Goal: Transaction & Acquisition: Purchase product/service

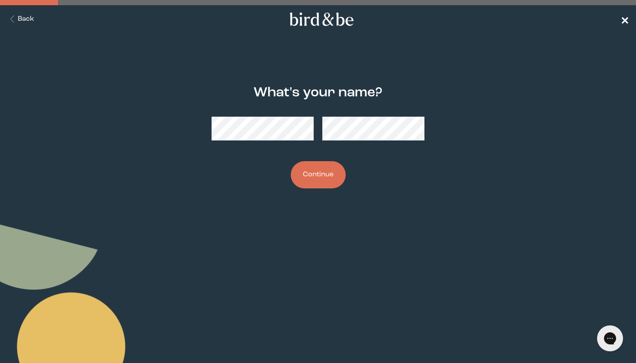
click at [623, 19] on span "✕" at bounding box center [624, 19] width 9 height 10
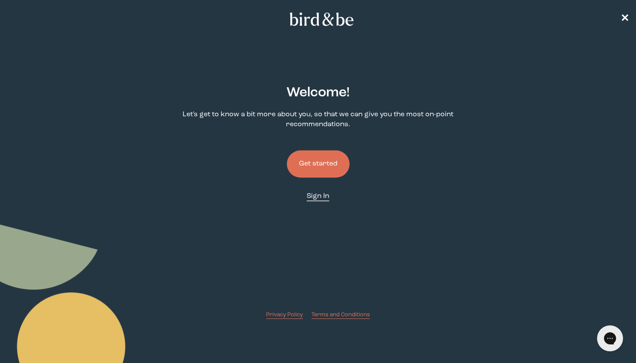
click at [312, 197] on span "Sign In" at bounding box center [318, 196] width 22 height 7
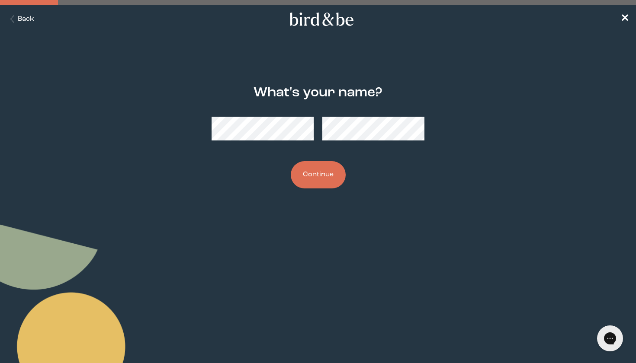
click at [311, 179] on button "Continue" at bounding box center [318, 174] width 55 height 27
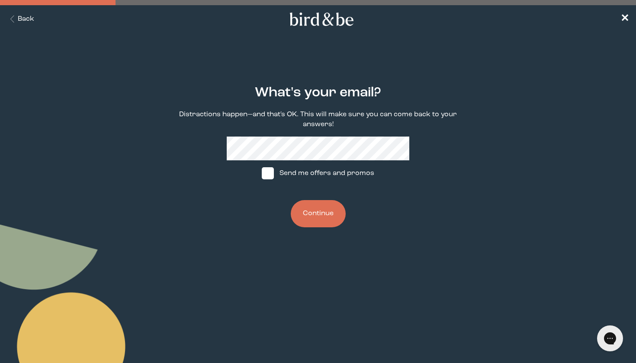
click at [271, 171] on span at bounding box center [268, 173] width 12 height 12
click at [262, 173] on input "Send me offers and promos" at bounding box center [261, 173] width 0 height 0
checkbox input "true"
click at [312, 214] on button "Continue" at bounding box center [318, 213] width 55 height 27
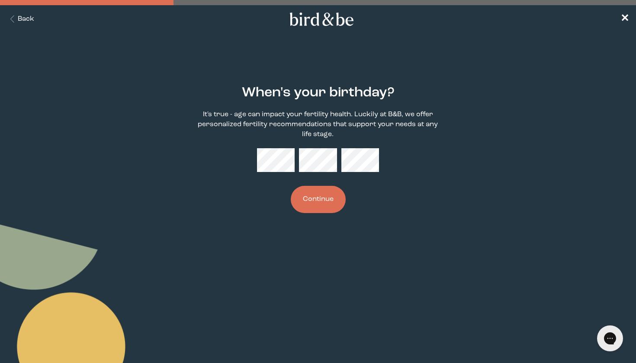
click at [317, 199] on button "Continue" at bounding box center [318, 199] width 55 height 27
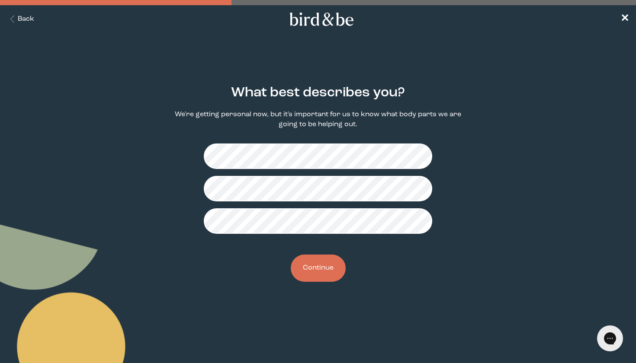
click at [320, 270] on button "Continue" at bounding box center [318, 268] width 55 height 27
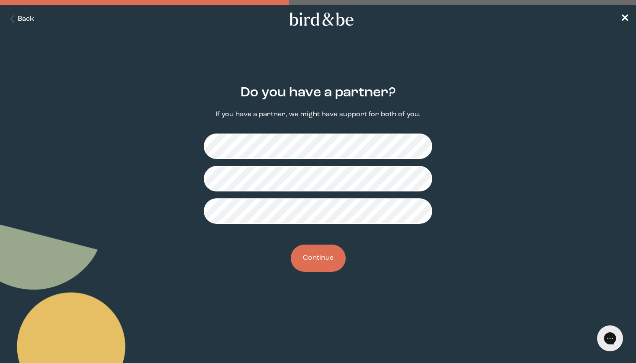
click at [323, 256] on button "Continue" at bounding box center [318, 258] width 55 height 27
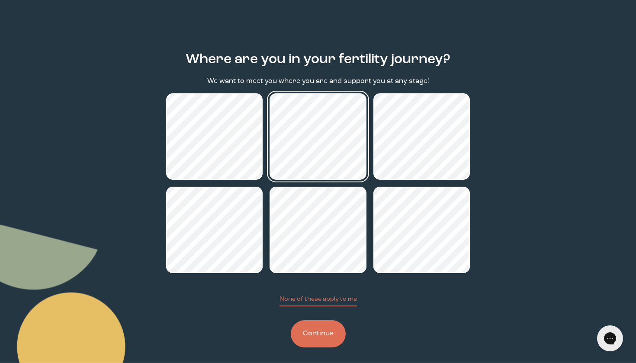
scroll to position [38, 0]
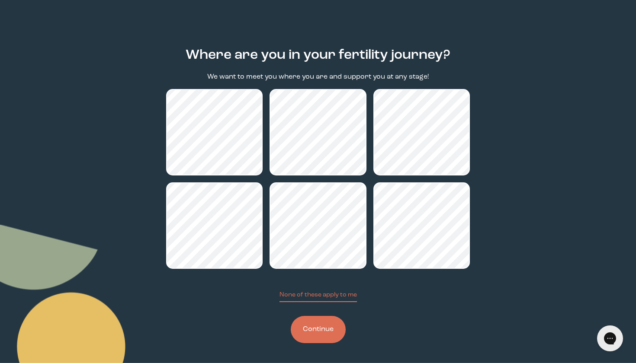
click at [319, 323] on button "Continue" at bounding box center [318, 329] width 55 height 27
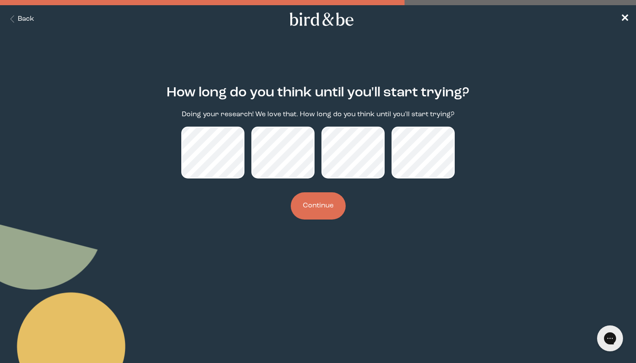
click at [320, 220] on button "Continue" at bounding box center [318, 205] width 55 height 27
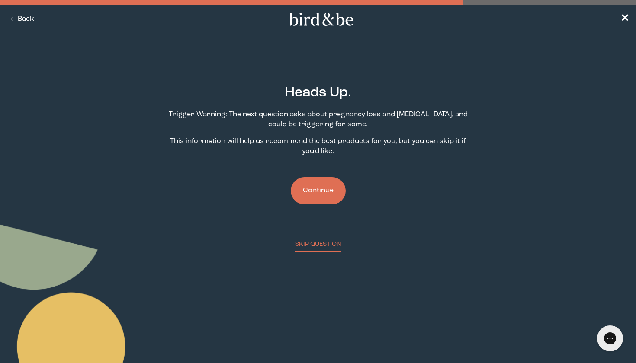
click at [320, 186] on button "Continue" at bounding box center [318, 190] width 55 height 27
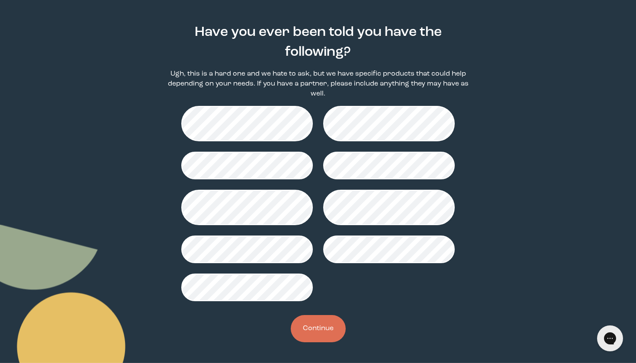
scroll to position [61, 0]
click at [327, 325] on button "Continue" at bounding box center [318, 328] width 55 height 27
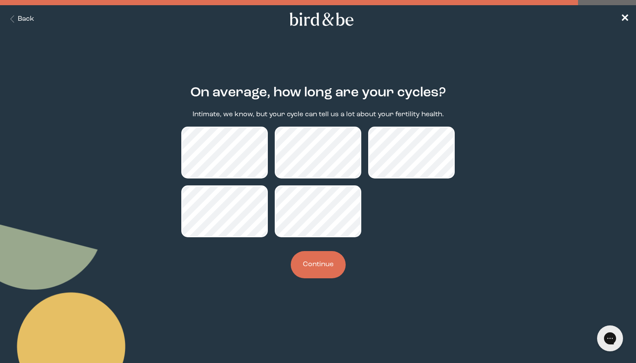
click at [318, 264] on button "Continue" at bounding box center [318, 264] width 55 height 27
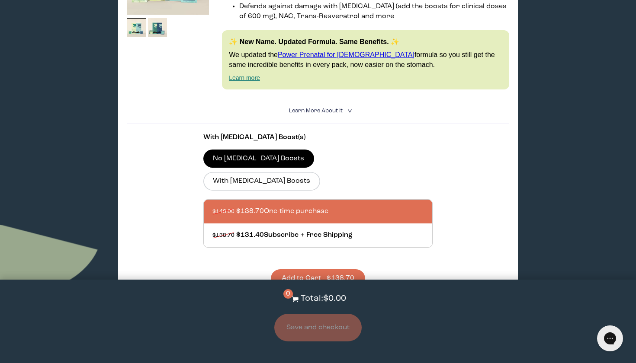
scroll to position [247, 0]
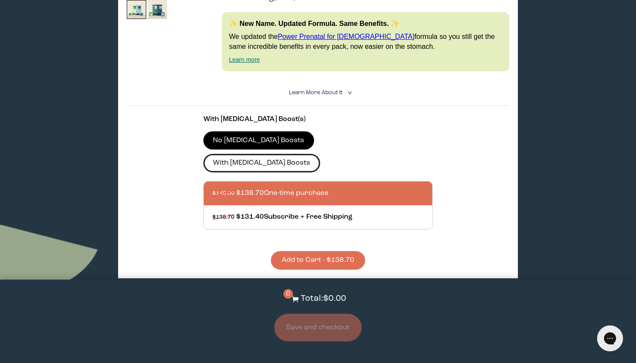
click at [320, 154] on label "With [MEDICAL_DATA] Boosts" at bounding box center [261, 163] width 117 height 18
click at [0, 0] on input "With [MEDICAL_DATA] Boosts" at bounding box center [0, 0] width 0 height 0
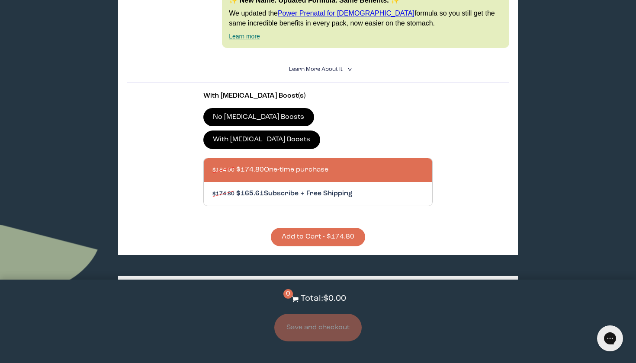
scroll to position [270, 0]
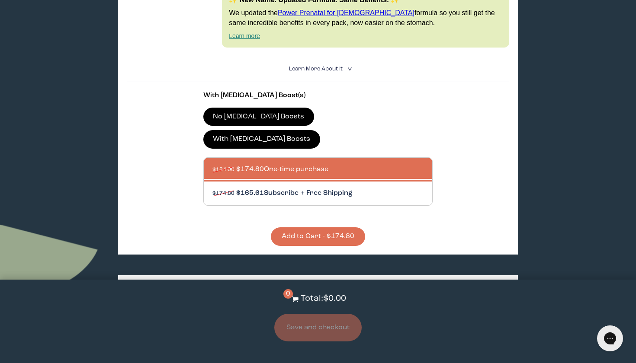
click at [316, 182] on div at bounding box center [326, 194] width 228 height 24
click at [212, 188] on input "$174.80 $165.61 Subscribe + Free Shipping" at bounding box center [212, 188] width 0 height 0
radio input "true"
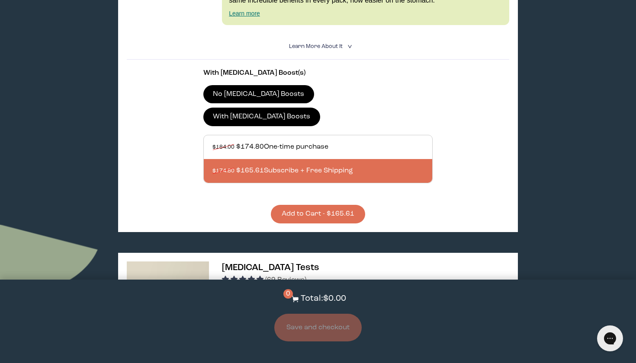
scroll to position [295, 0]
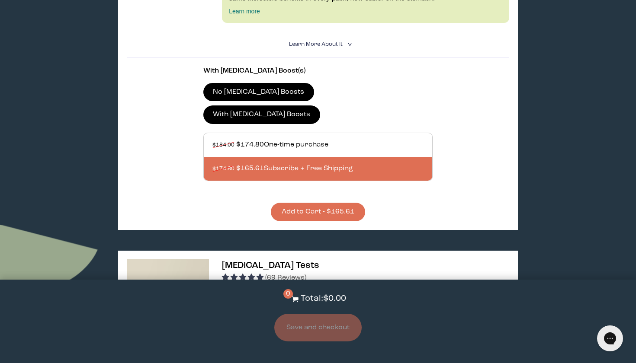
click at [343, 203] on button "Add to Cart - $165.61" at bounding box center [318, 212] width 94 height 19
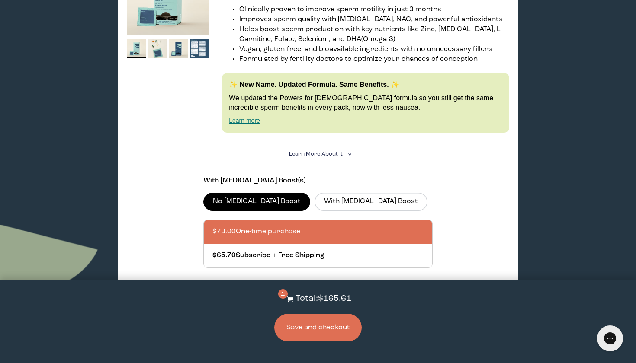
scroll to position [1446, 0]
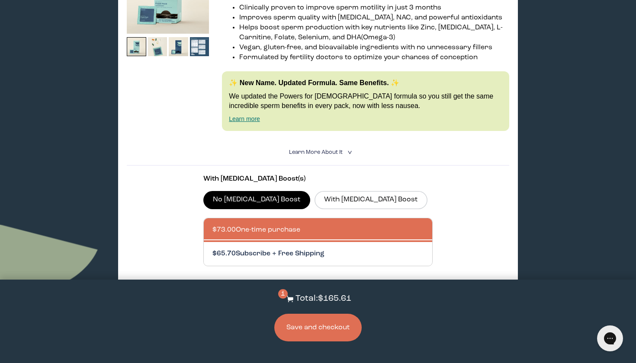
click at [314, 242] on div at bounding box center [326, 254] width 228 height 24
click at [212, 249] on input "$65.70 Subscribe + Free Shipping" at bounding box center [212, 249] width 0 height 0
radio input "true"
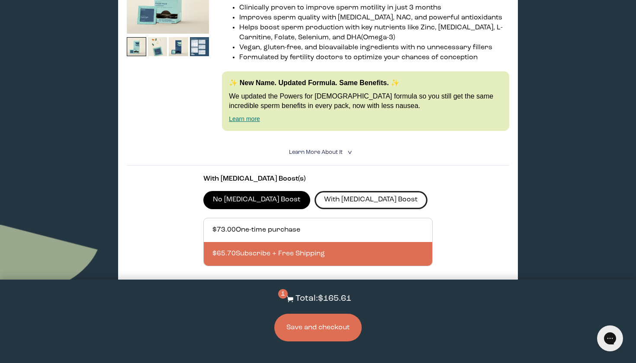
click at [326, 191] on label "With [MEDICAL_DATA] Boost" at bounding box center [370, 200] width 113 height 18
click at [0, 0] on input "With [MEDICAL_DATA] Boost" at bounding box center [0, 0] width 0 height 0
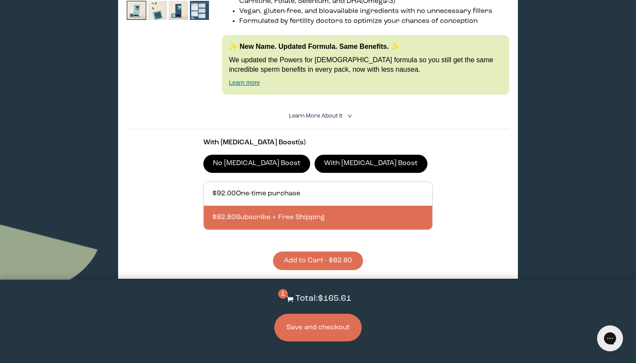
click at [321, 252] on button "Add to Cart - $82.80" at bounding box center [318, 261] width 90 height 19
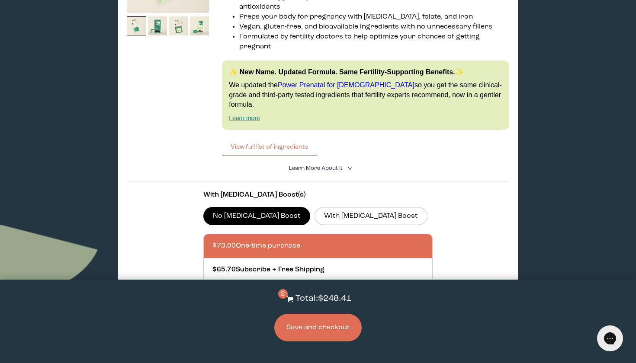
scroll to position [1862, 0]
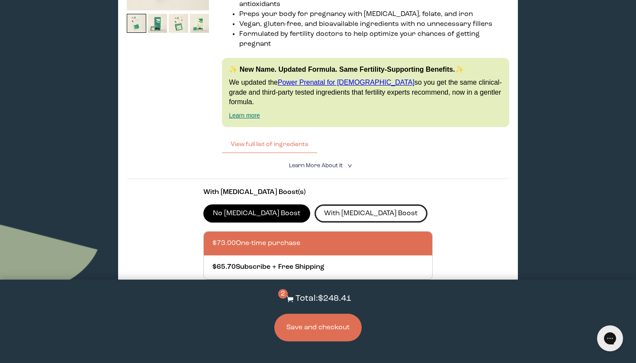
click at [323, 188] on div "With [MEDICAL_DATA] Boost(s) No [MEDICAL_DATA] Boost With [MEDICAL_DATA] Boost …" at bounding box center [317, 254] width 229 height 132
click at [324, 205] on label "With [MEDICAL_DATA] Boost" at bounding box center [370, 214] width 113 height 18
click at [0, 0] on input "With [MEDICAL_DATA] Boost" at bounding box center [0, 0] width 0 height 0
